Goal: Task Accomplishment & Management: Manage account settings

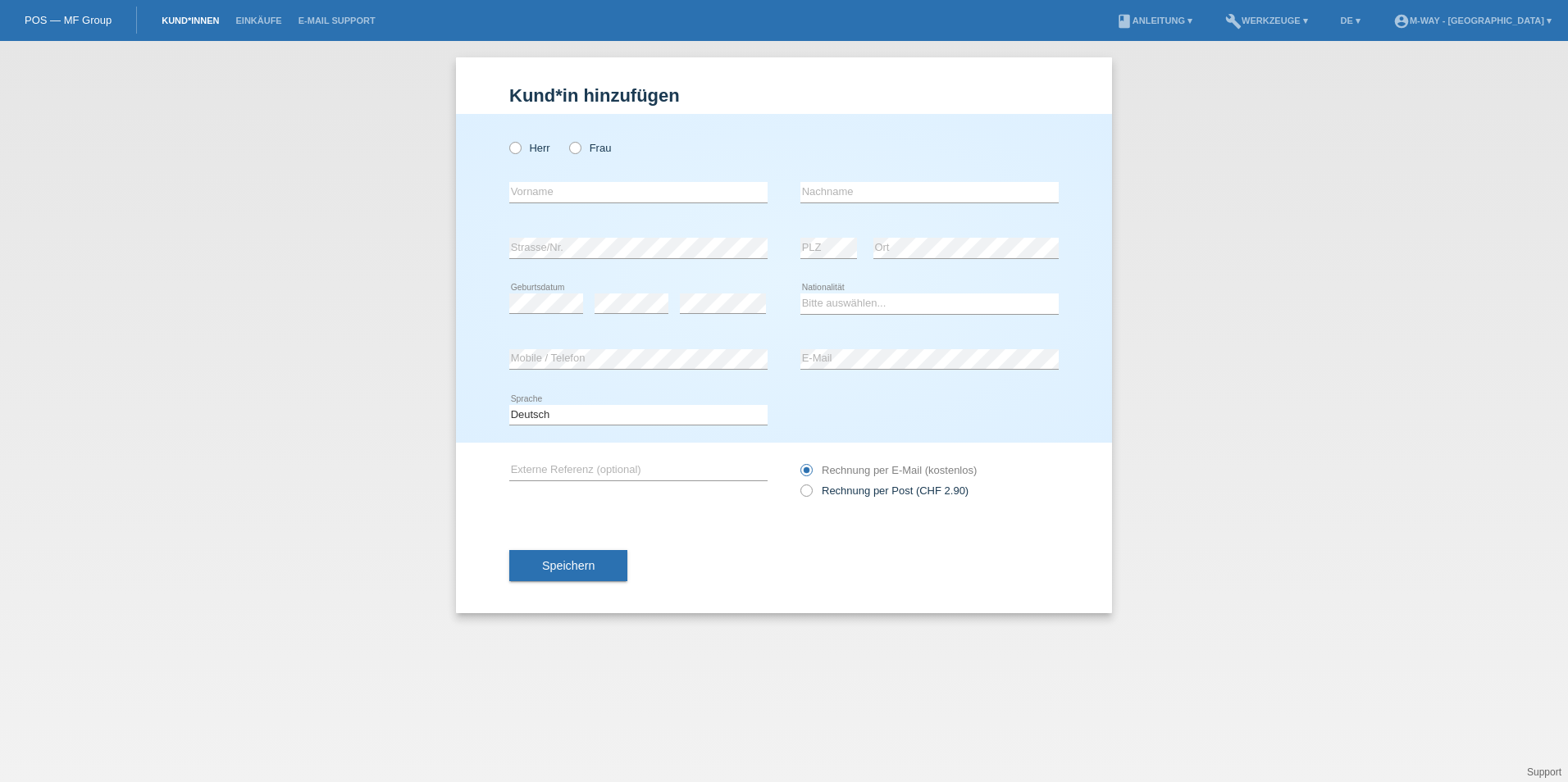
click at [179, 21] on link "Kund*innen" at bounding box center [191, 20] width 74 height 10
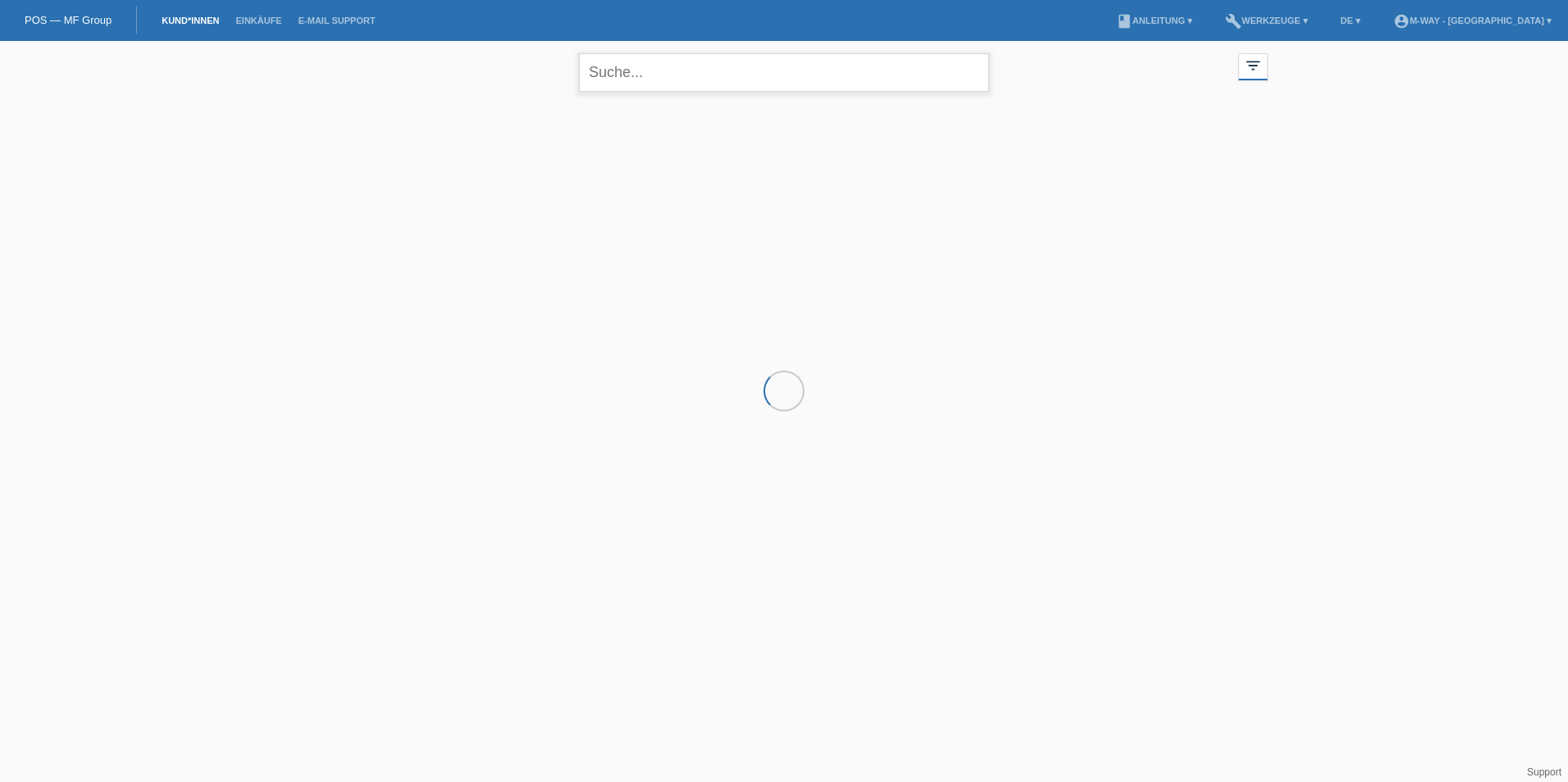
click at [699, 74] on input "text" at bounding box center [784, 72] width 410 height 39
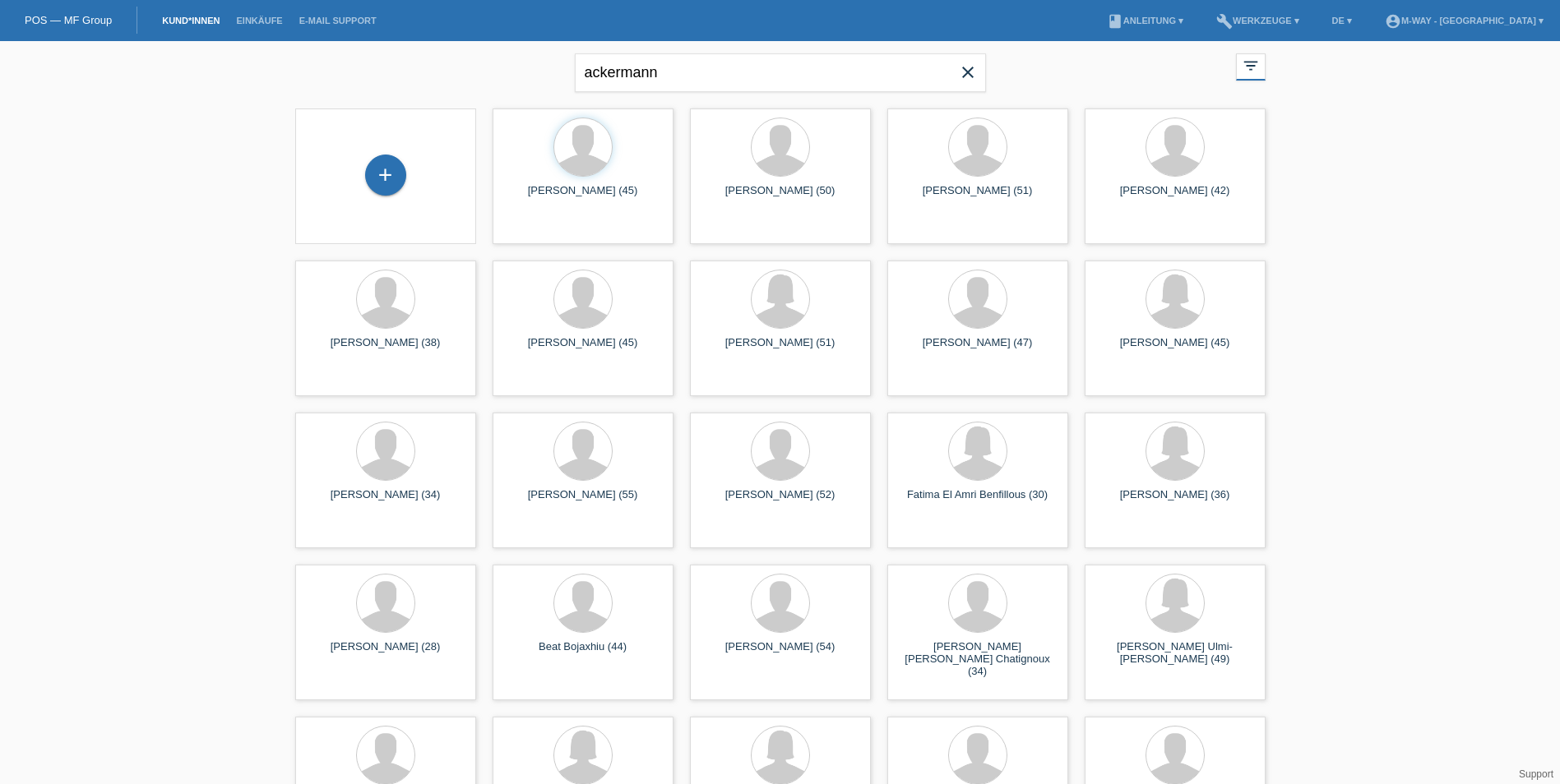
drag, startPoint x: 69, startPoint y: 384, endPoint x: 79, endPoint y: 386, distance: 10.2
click at [699, 68] on input "ackermann" at bounding box center [780, 72] width 411 height 39
click at [733, 70] on input "ackermann malin" at bounding box center [780, 72] width 411 height 39
type input "ackermann malin"
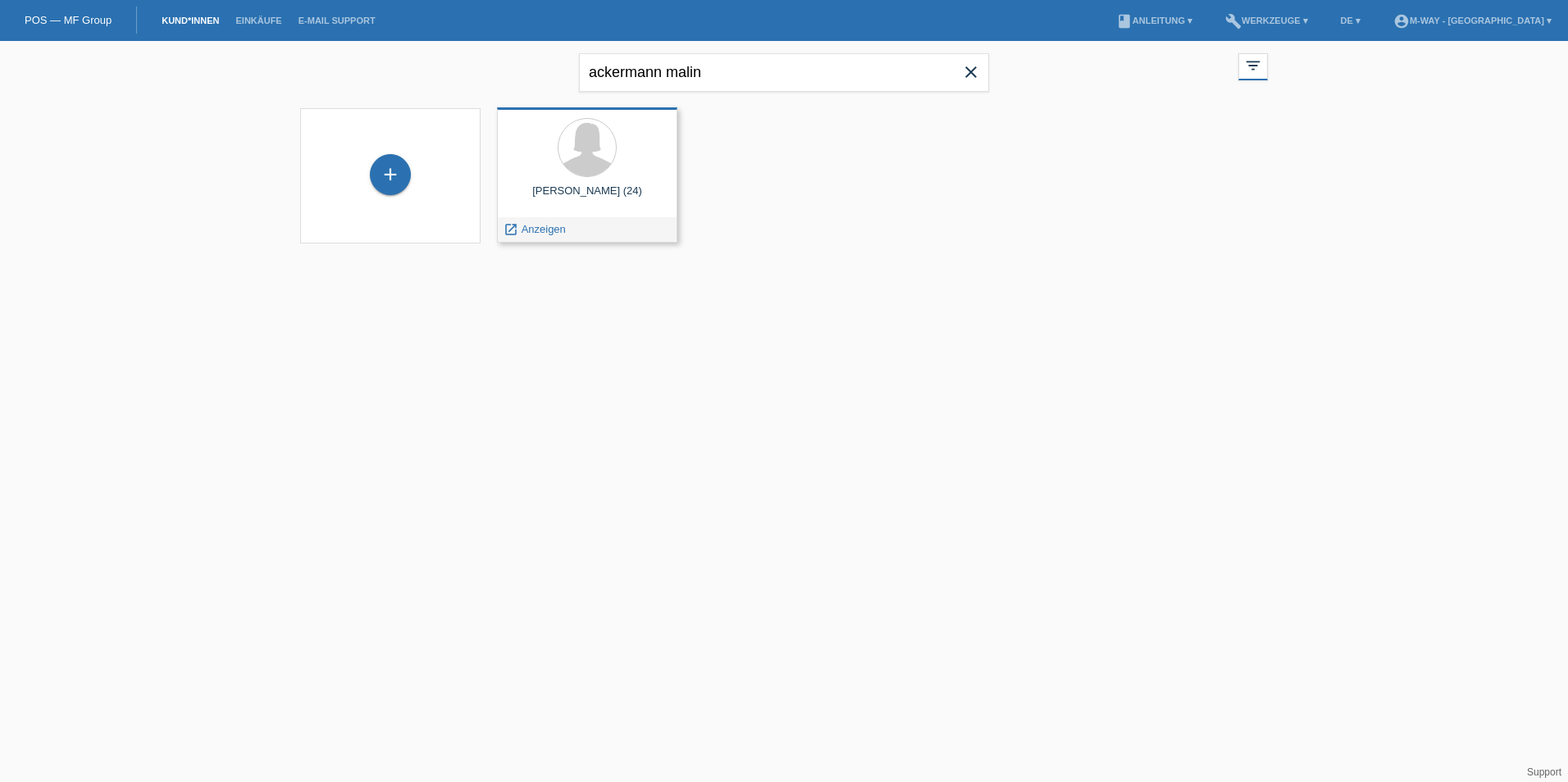
click at [592, 183] on div "Malin Ackermann (24) launch Anzeigen" at bounding box center [587, 175] width 181 height 136
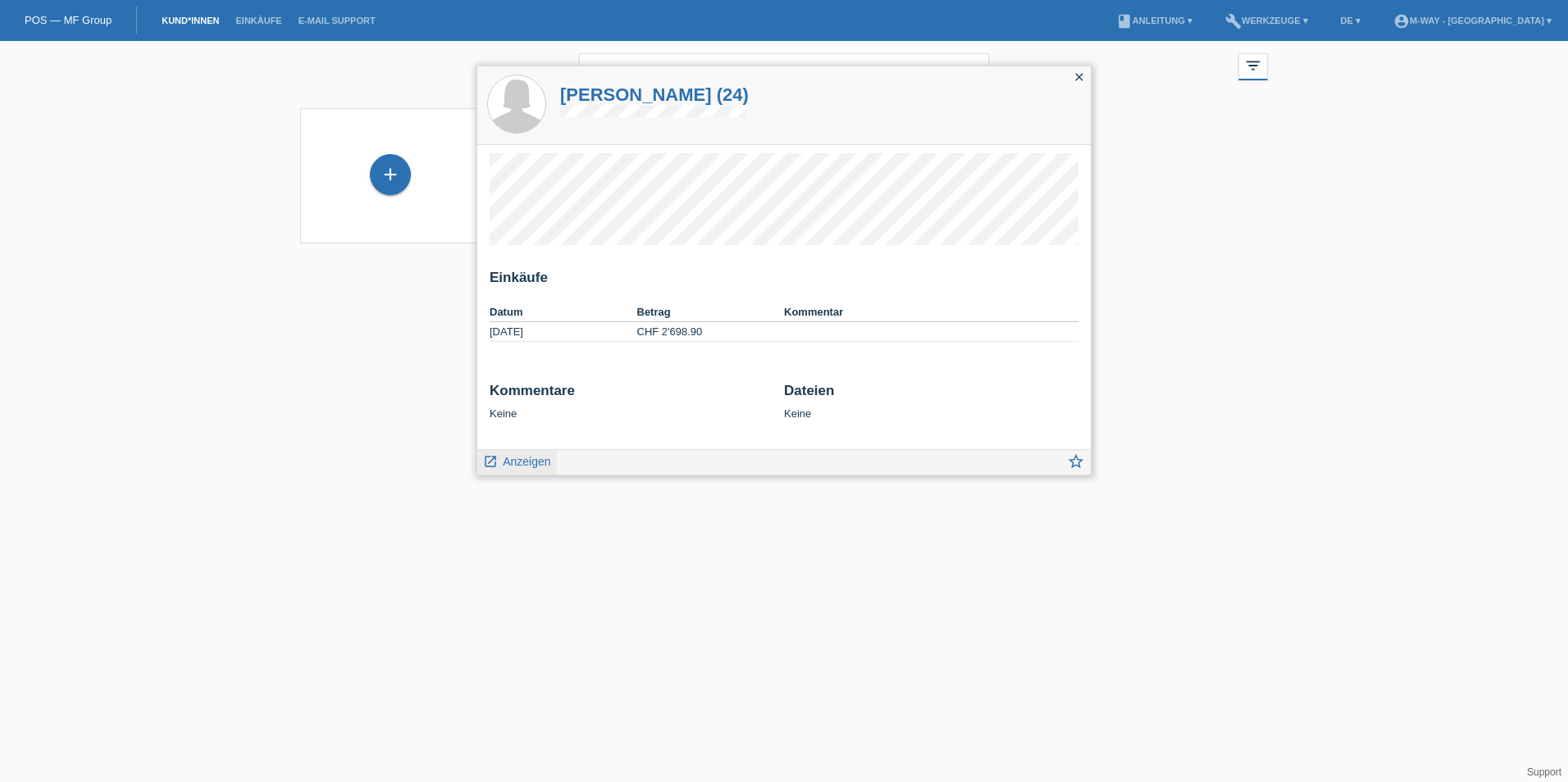
click at [526, 465] on span "Anzeigen" at bounding box center [526, 461] width 48 height 13
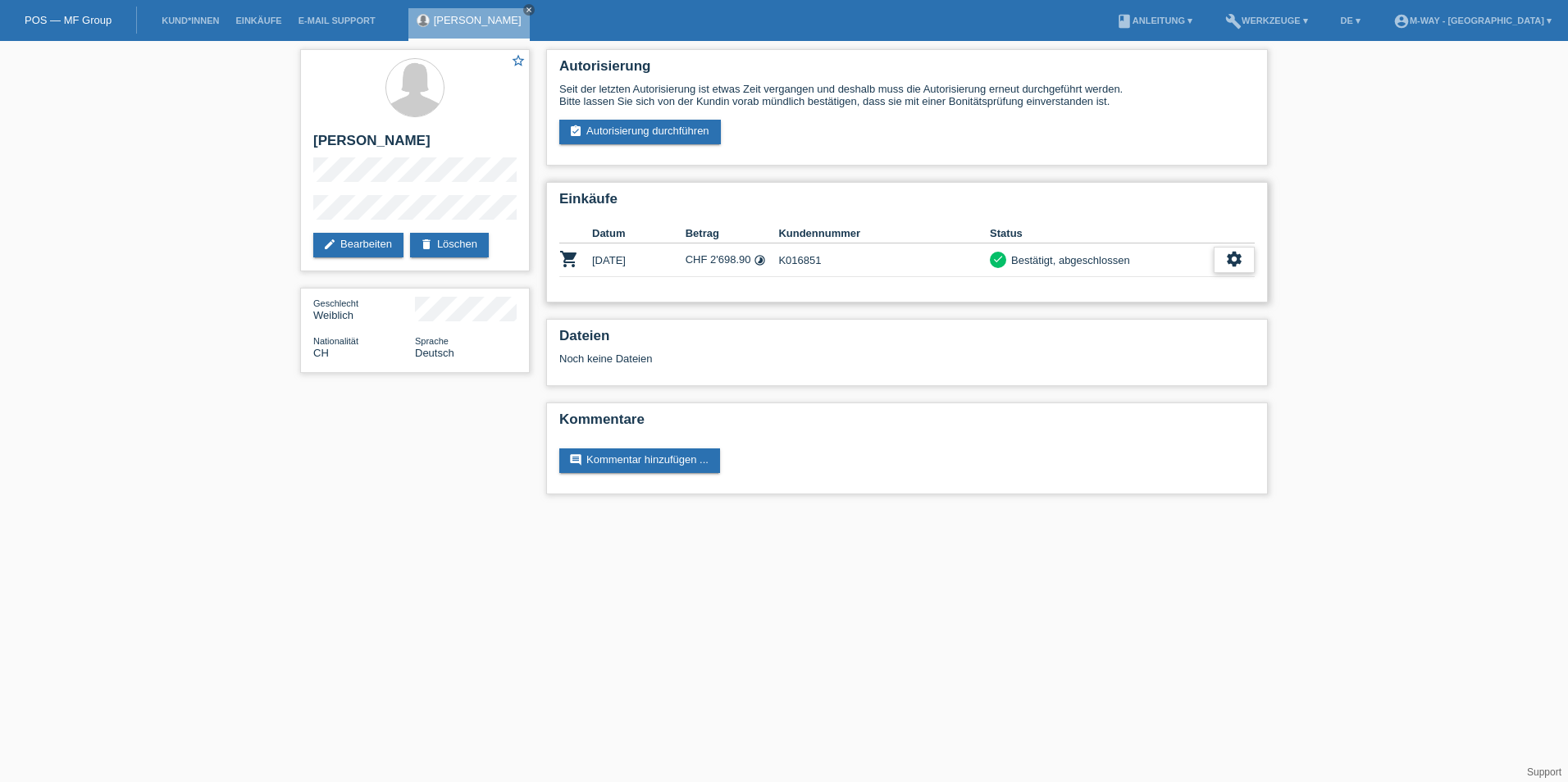
click at [1231, 263] on icon "settings" at bounding box center [1234, 259] width 18 height 18
click at [1237, 253] on icon "settings" at bounding box center [1234, 259] width 18 height 18
click at [1160, 358] on span "Stornierung hinzufügen..." at bounding box center [1179, 360] width 124 height 20
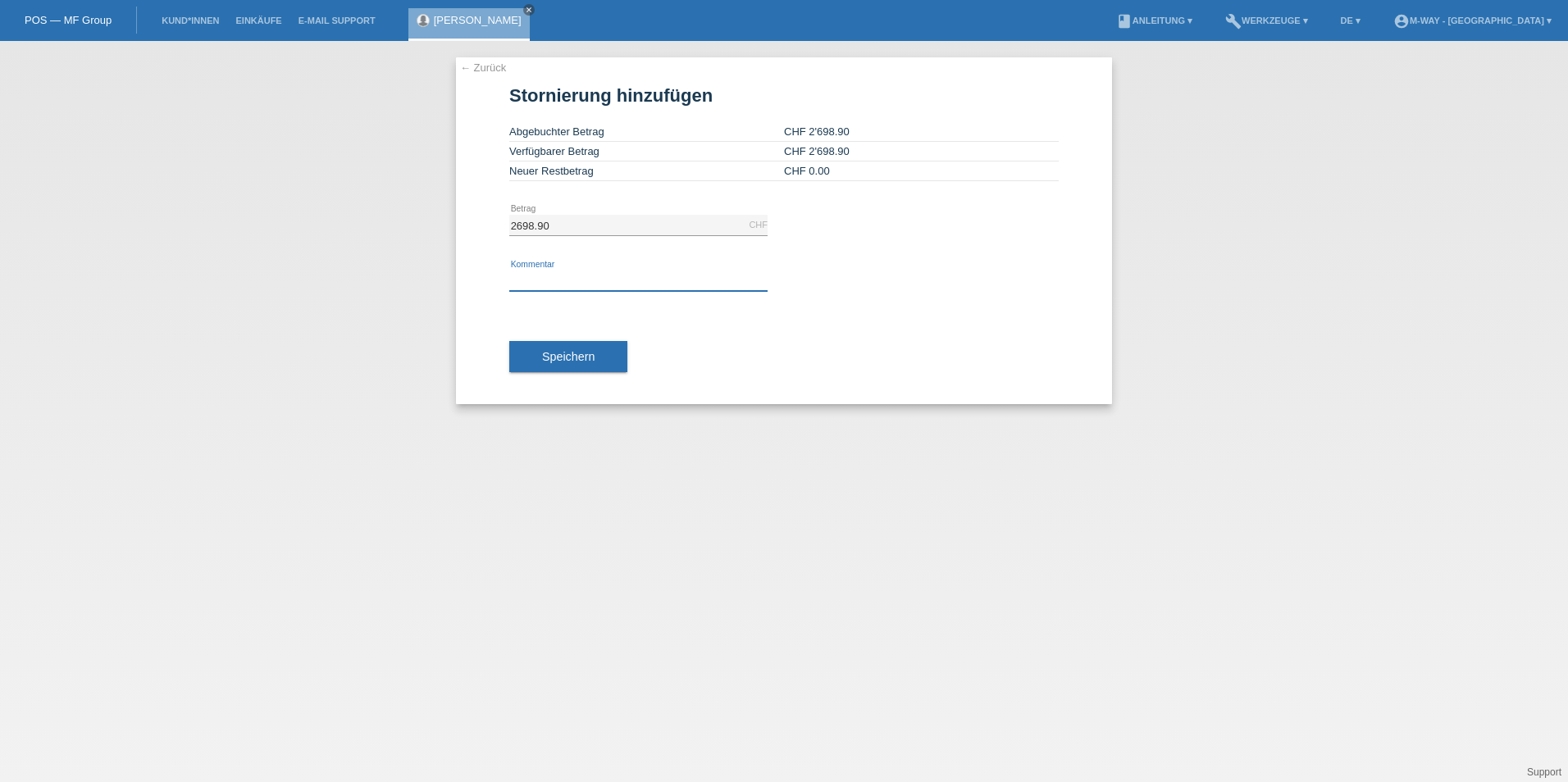
click at [543, 284] on input "text" at bounding box center [638, 280] width 258 height 21
type input "falschen Betrag erfasst!"
click at [545, 364] on button "Speichern" at bounding box center [568, 357] width 118 height 31
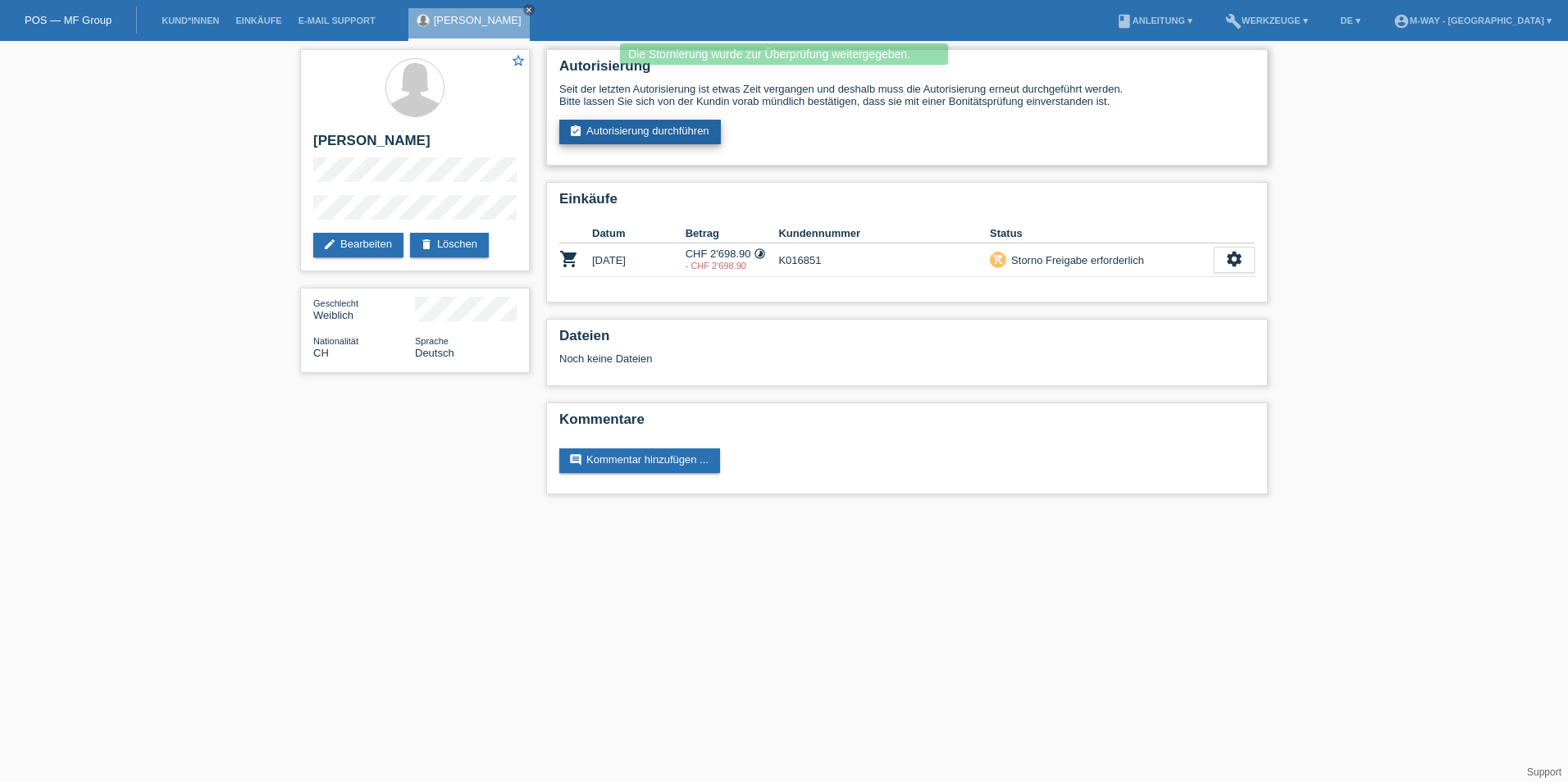
click at [605, 122] on link "assignment_turned_in Autorisierung durchführen" at bounding box center [640, 131] width 162 height 24
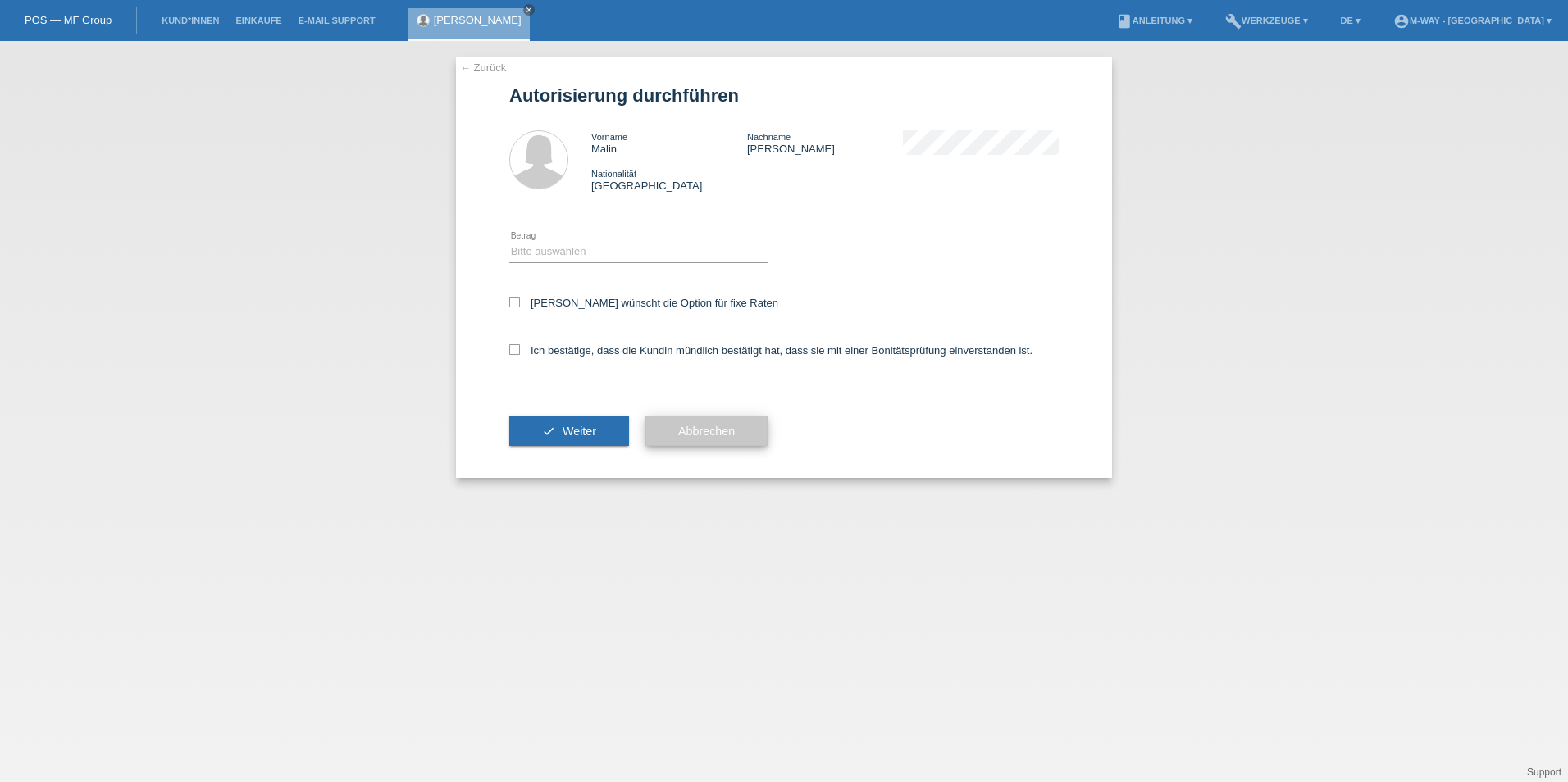
click at [685, 427] on span "Abbrechen" at bounding box center [706, 431] width 57 height 13
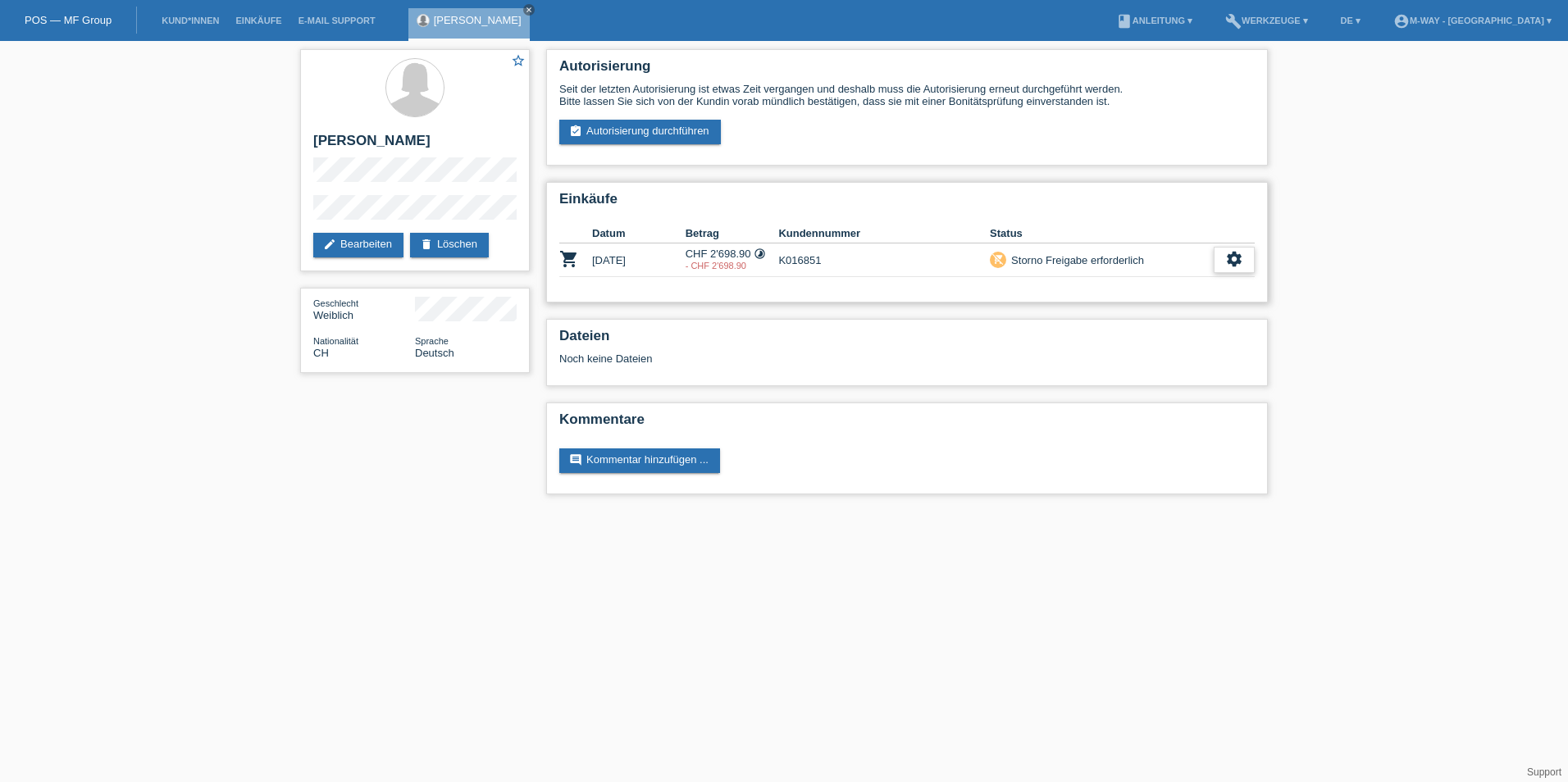
click at [1235, 262] on icon "settings" at bounding box center [1234, 259] width 18 height 18
click at [1232, 257] on icon "settings" at bounding box center [1234, 259] width 18 height 18
